Goal: Information Seeking & Learning: Learn about a topic

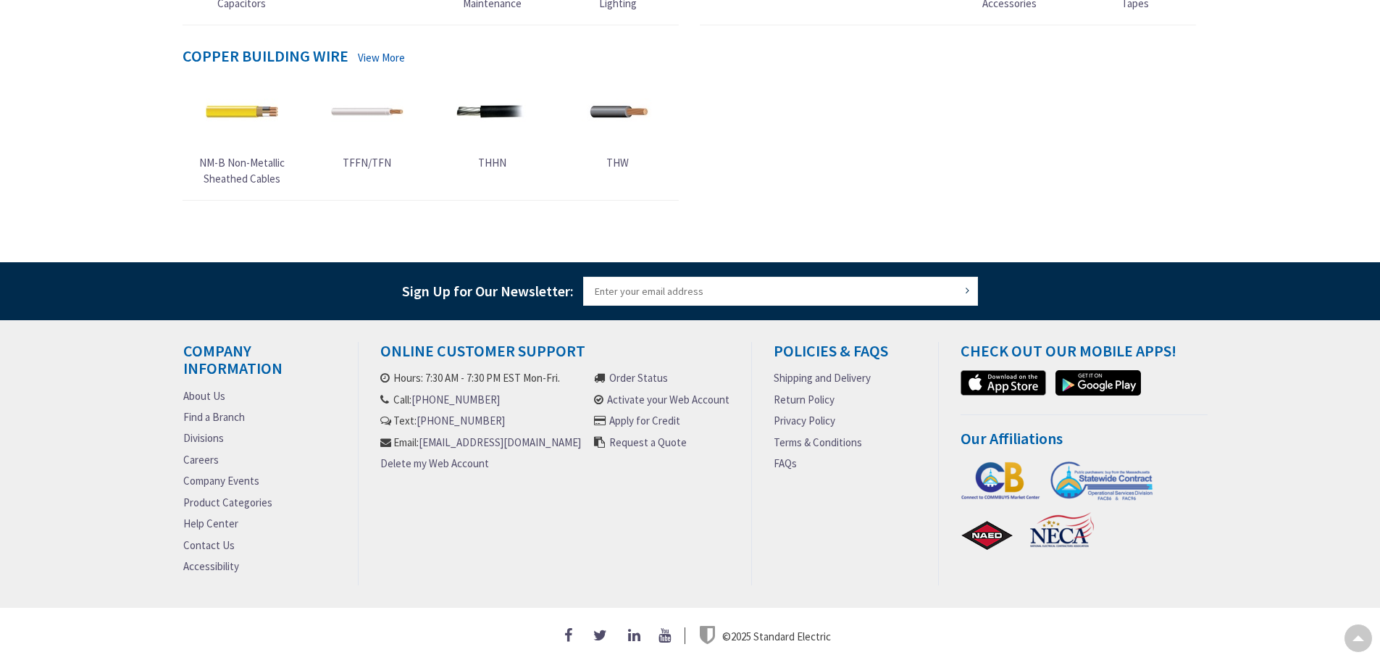
click at [197, 452] on link "Careers" at bounding box center [200, 459] width 35 height 15
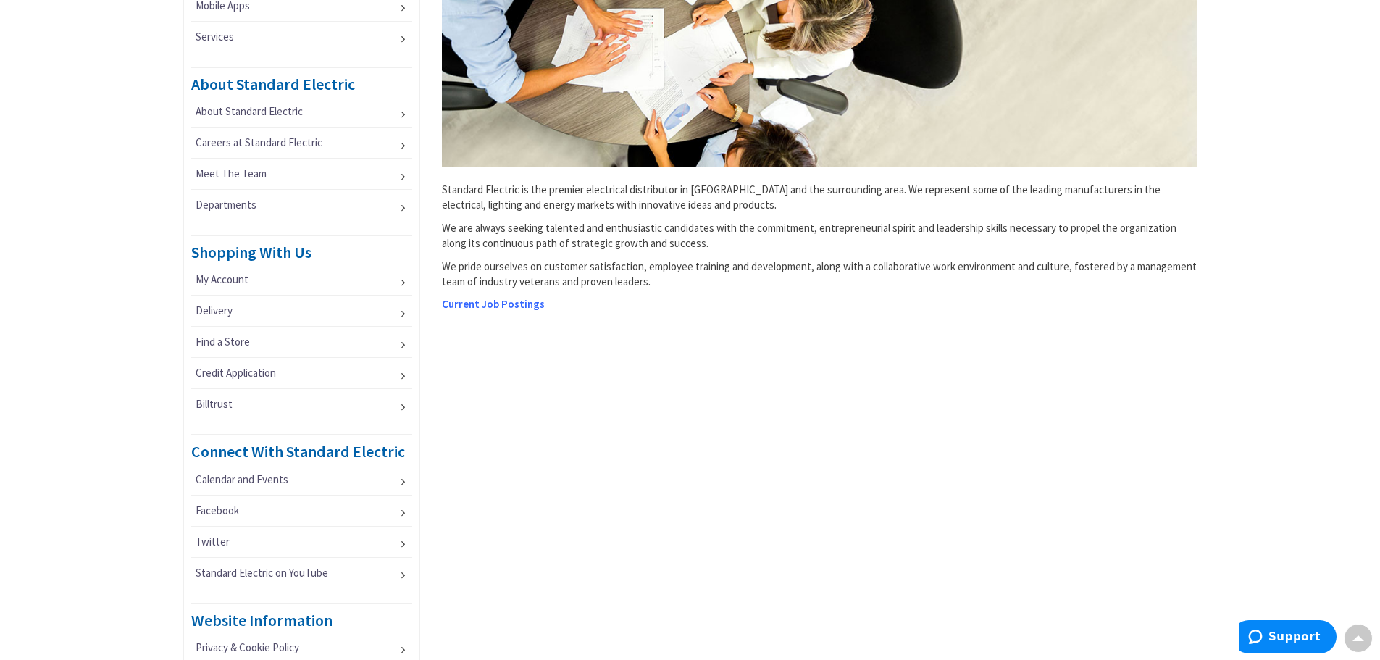
click at [497, 308] on span "Current Job Postings" at bounding box center [493, 304] width 103 height 14
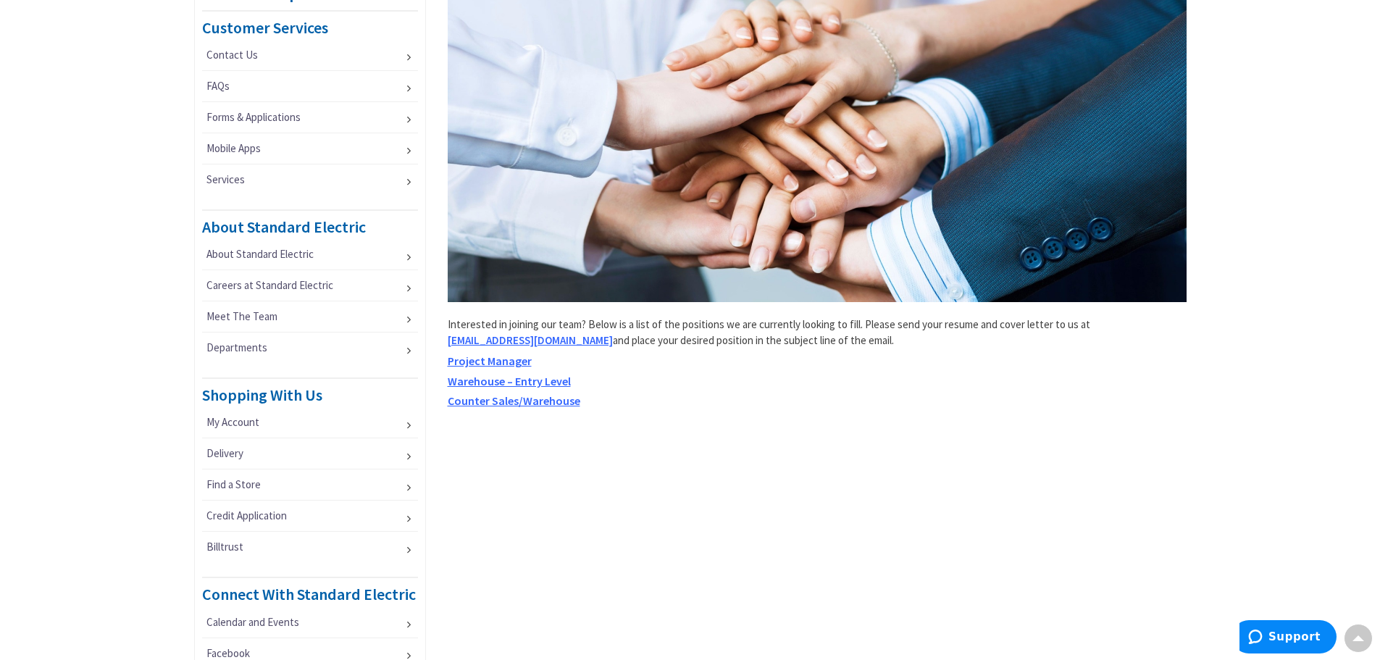
scroll to position [272, 0]
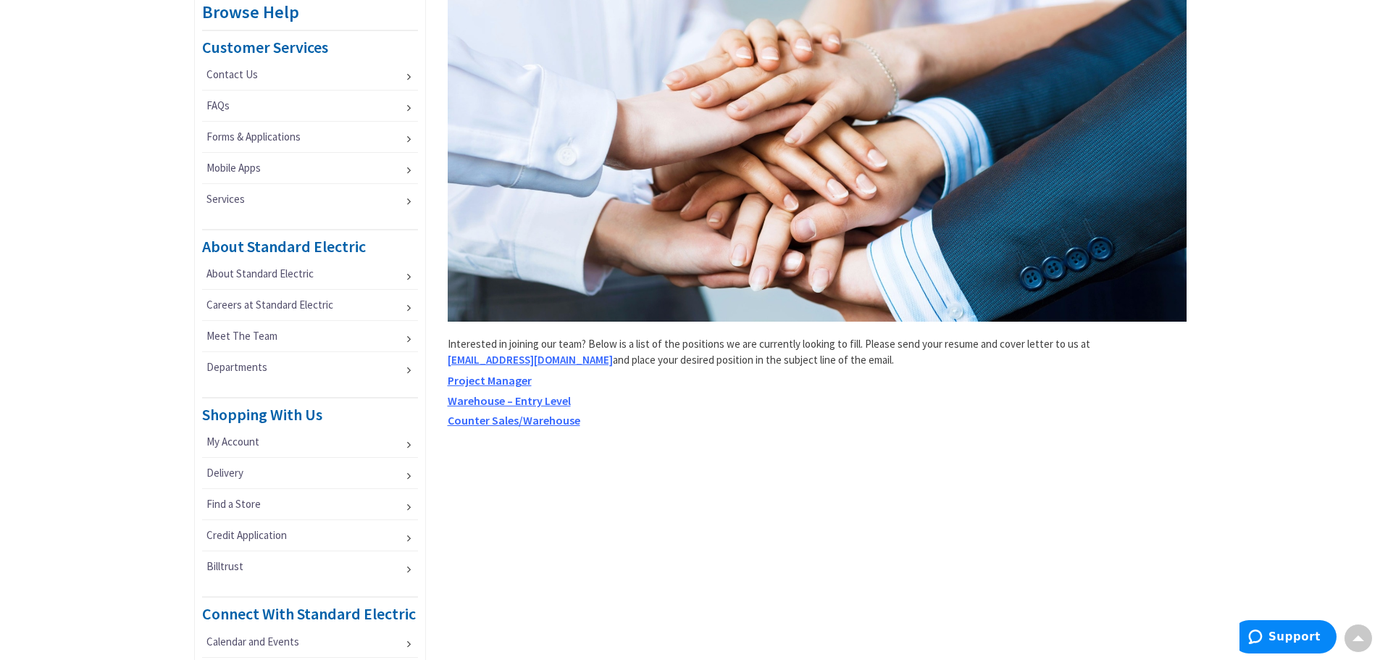
click at [524, 418] on span "Counter Sales/Warehouse" at bounding box center [514, 420] width 133 height 14
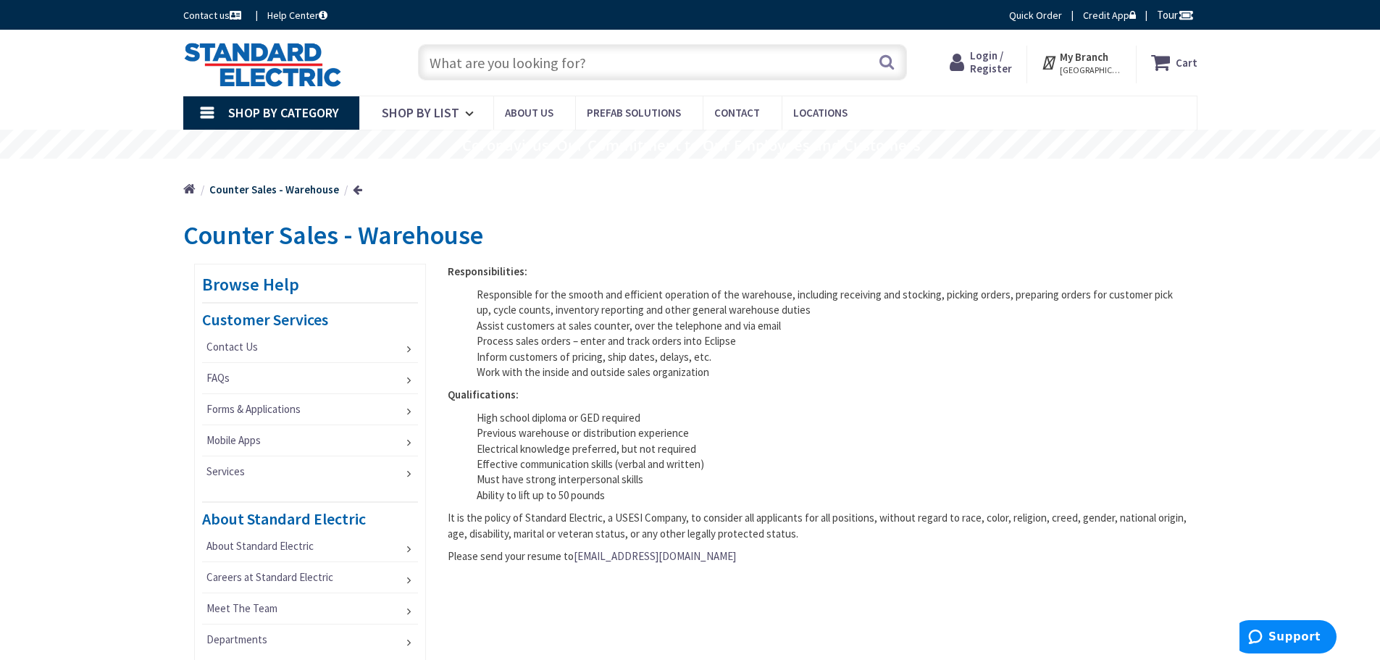
click at [353, 185] on link at bounding box center [357, 189] width 9 height 11
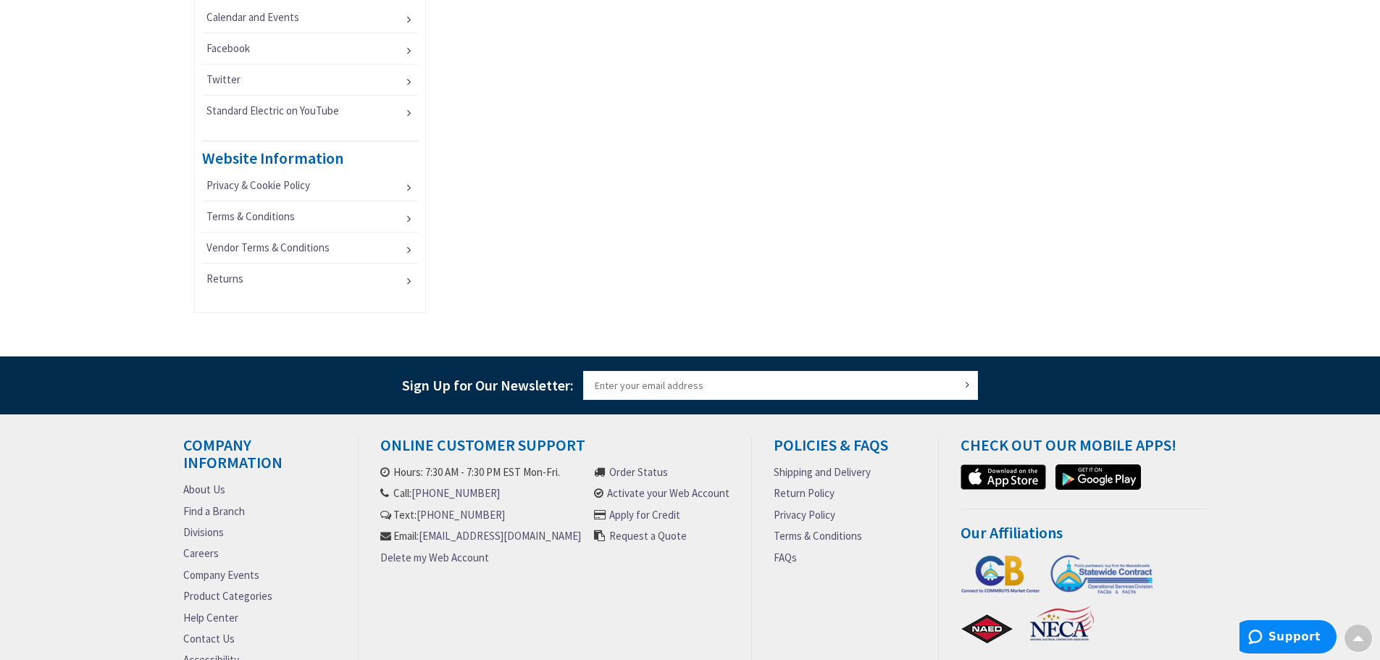
scroll to position [997, 0]
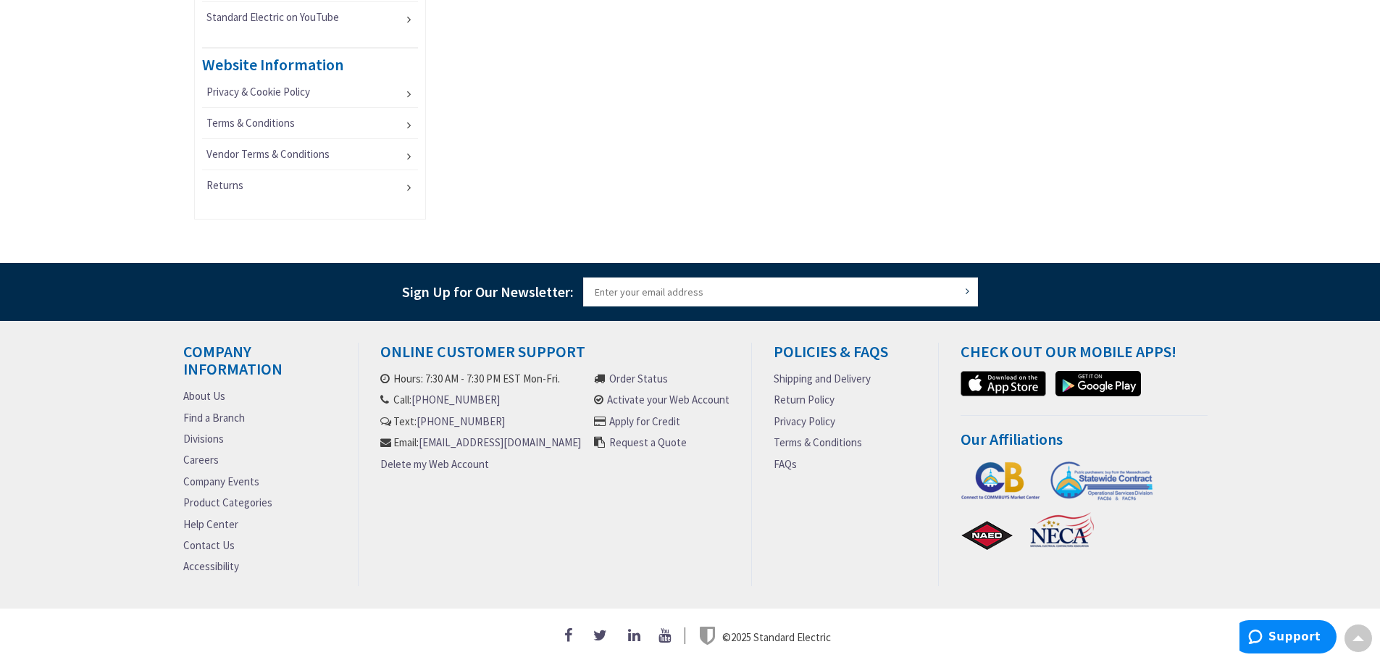
click at [196, 454] on link "Careers" at bounding box center [200, 459] width 35 height 15
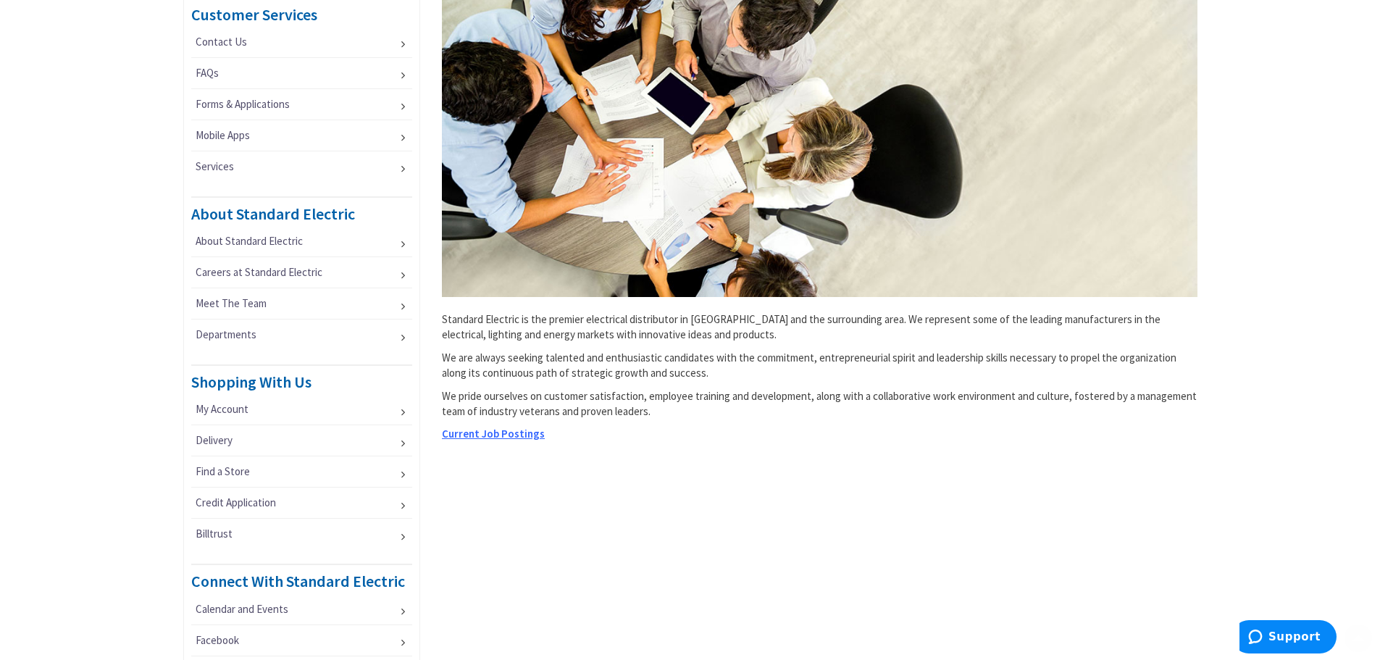
scroll to position [362, 0]
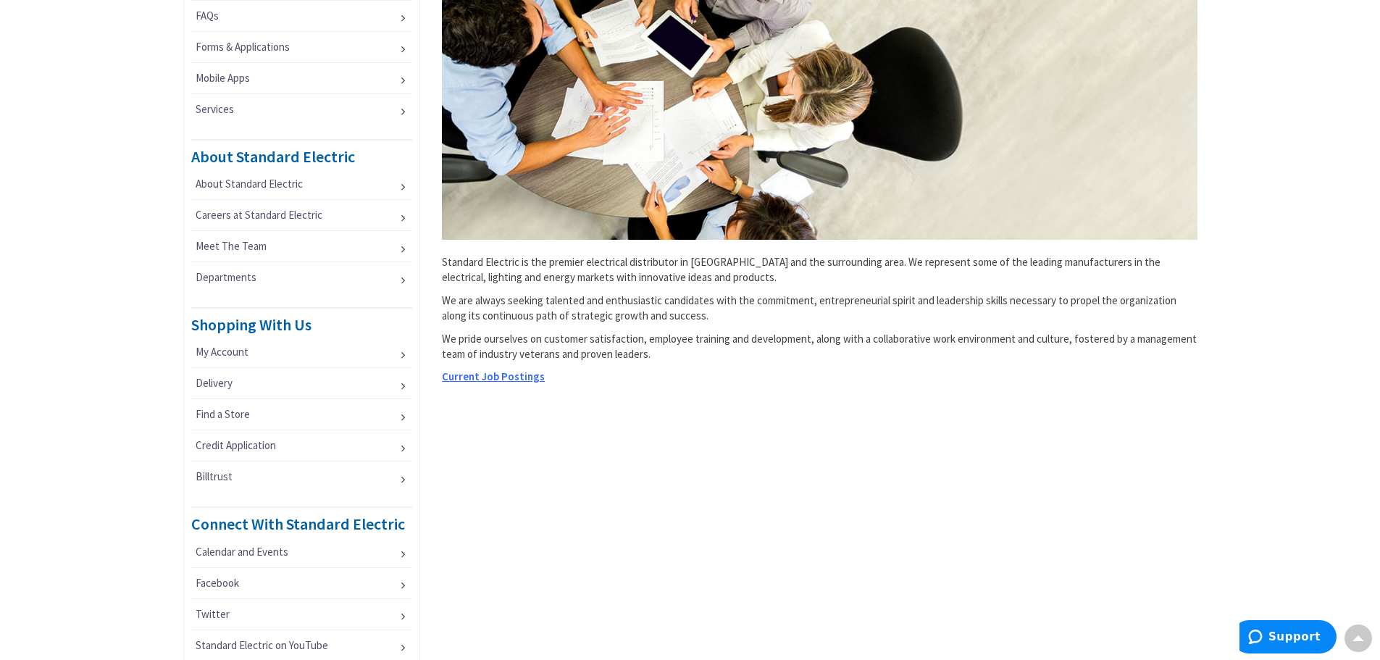
click at [507, 378] on span "Current Job Postings" at bounding box center [493, 376] width 103 height 14
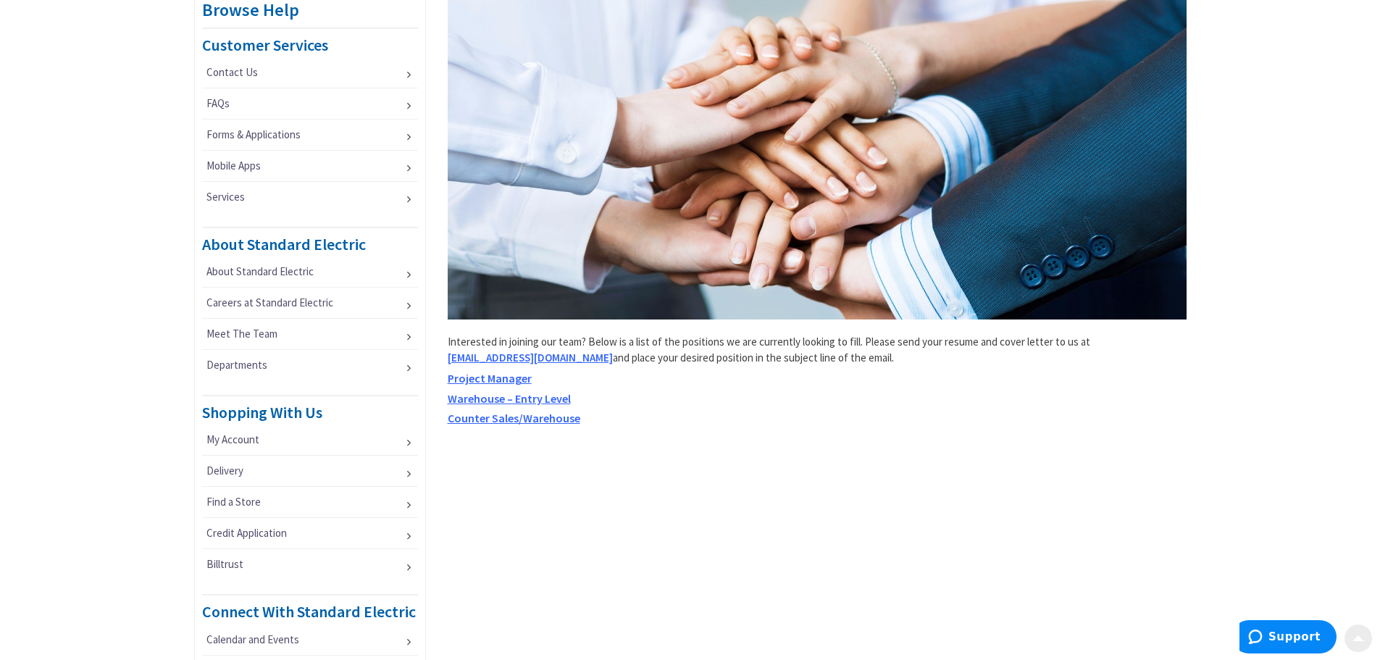
scroll to position [362, 0]
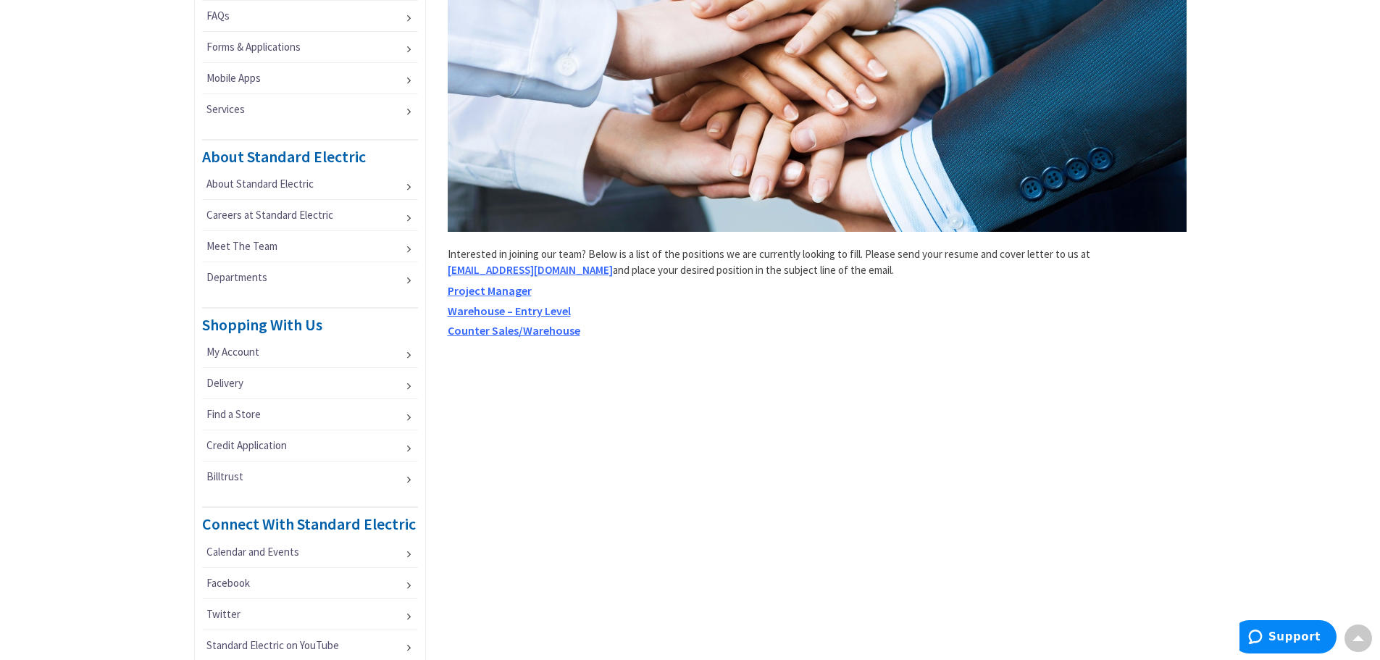
click at [548, 310] on span "Warehouse – Entry Level" at bounding box center [509, 310] width 123 height 14
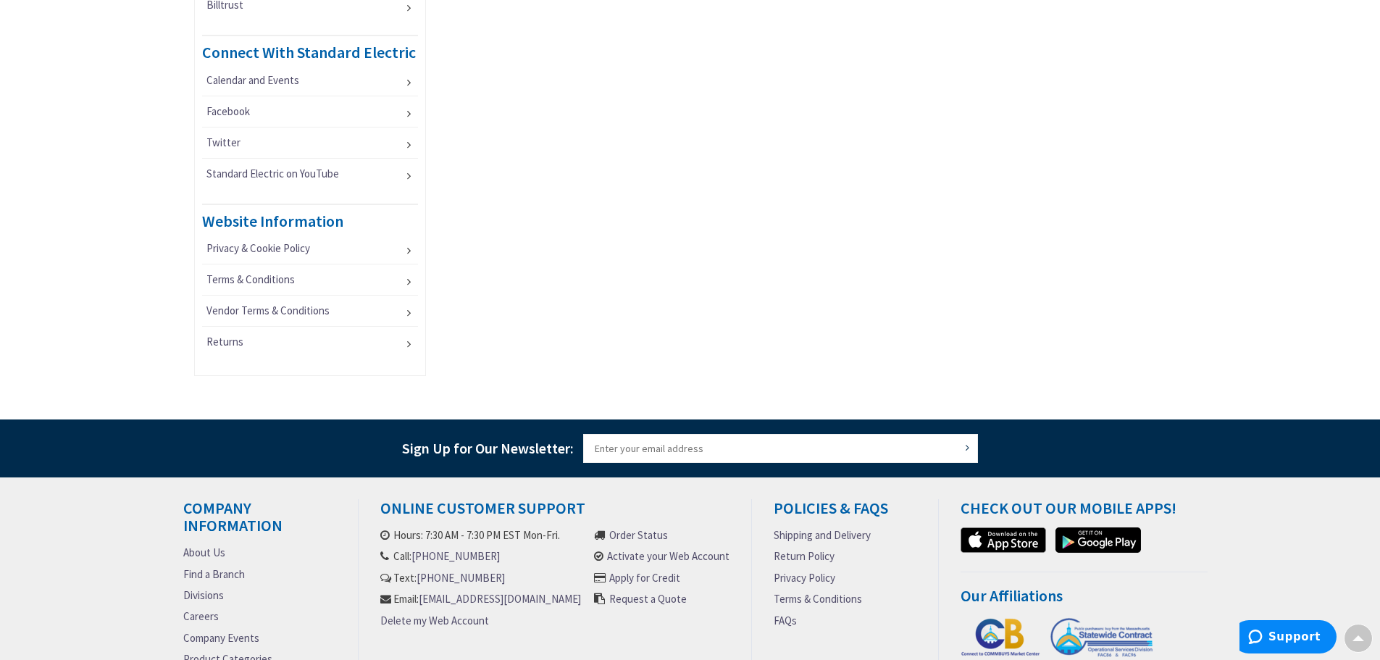
scroll to position [942, 0]
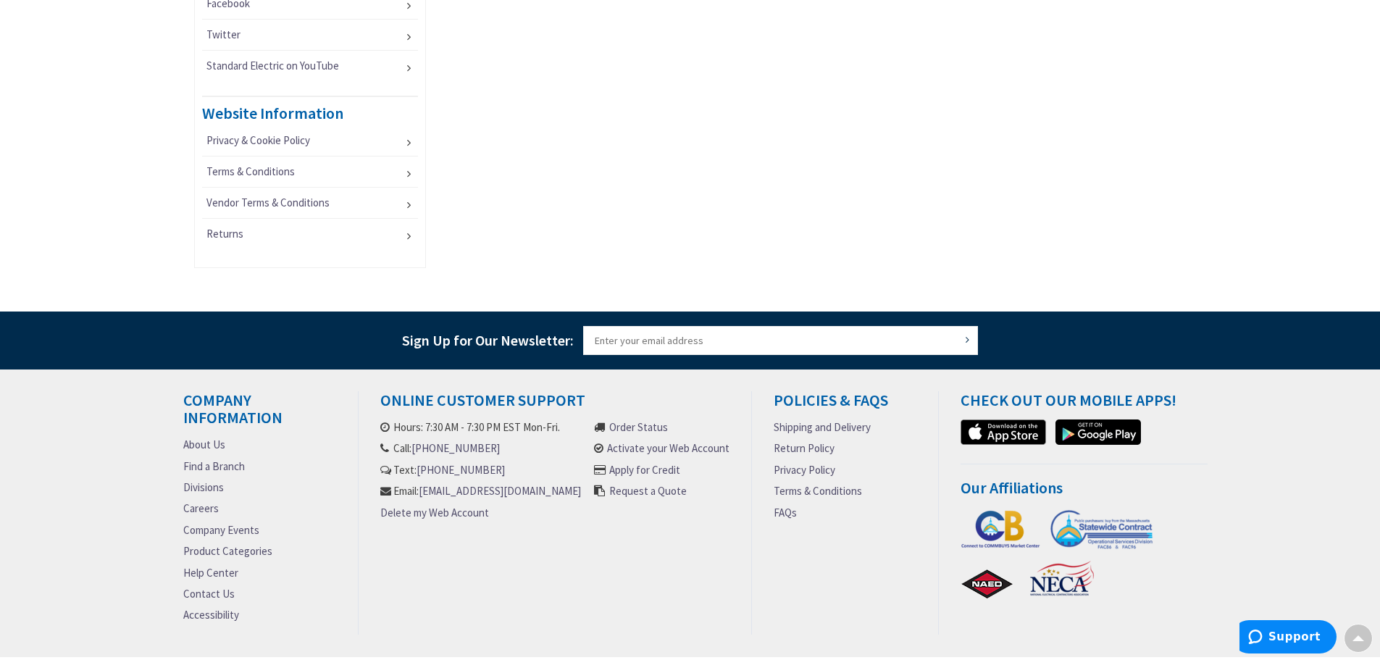
click at [207, 509] on link "Careers" at bounding box center [200, 507] width 35 height 15
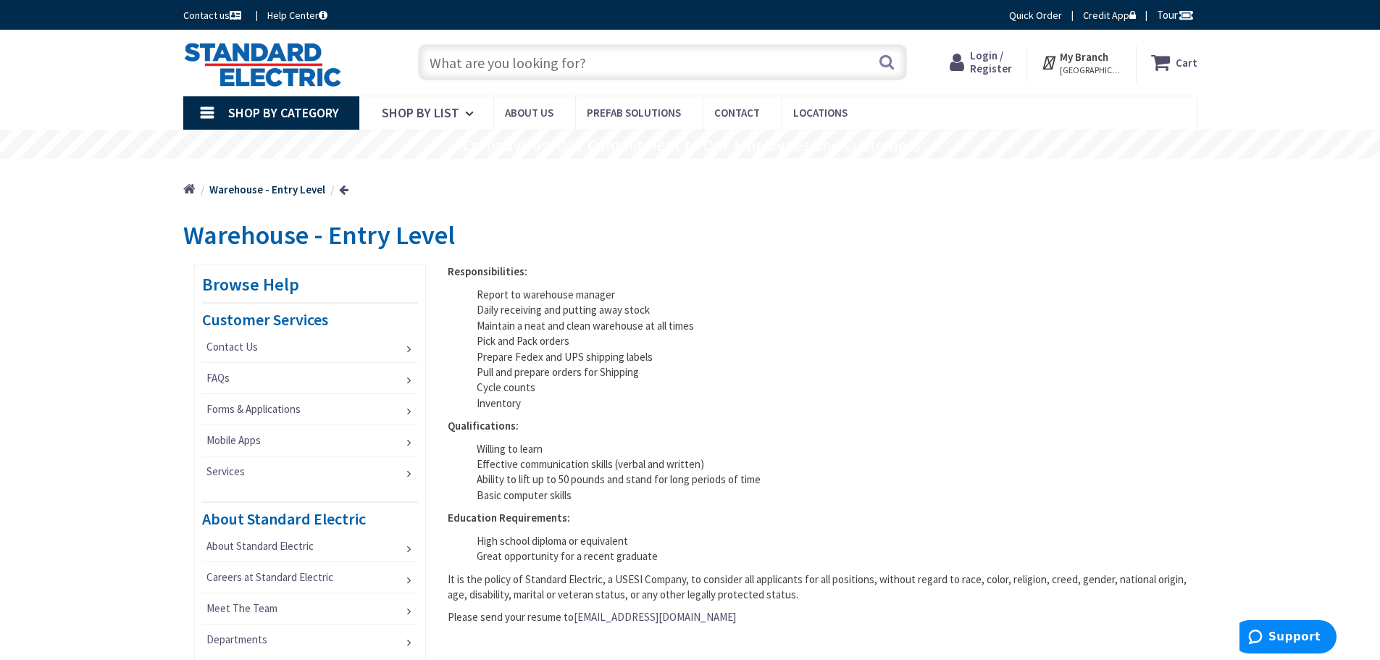
click at [341, 192] on link at bounding box center [343, 189] width 9 height 11
